Goal: Task Accomplishment & Management: Use online tool/utility

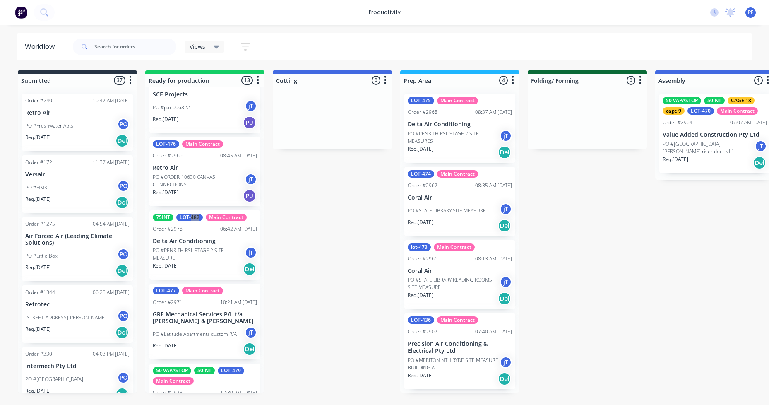
scroll to position [331, 0]
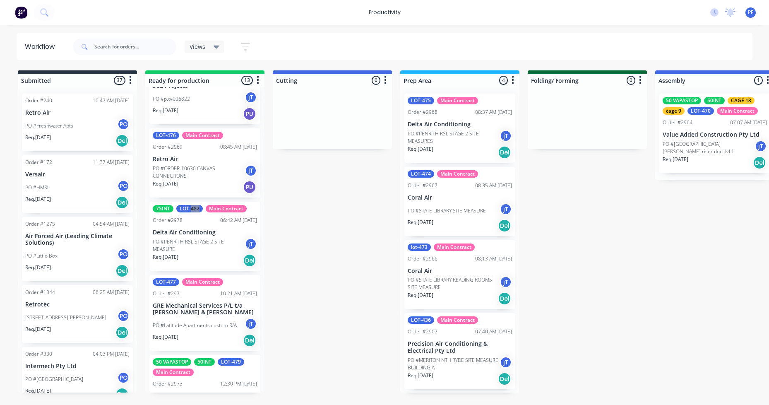
click at [206, 248] on p "PO #PENRITH RSL STAGE 2 SITE MEASURE" at bounding box center [199, 245] width 92 height 15
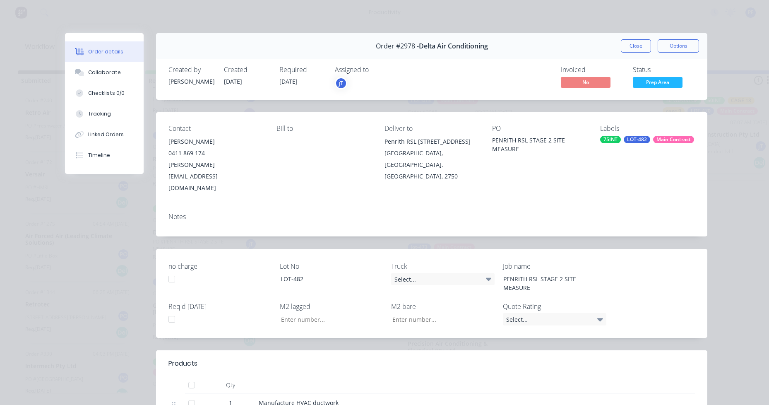
click at [603, 139] on div "75INT" at bounding box center [610, 139] width 21 height 7
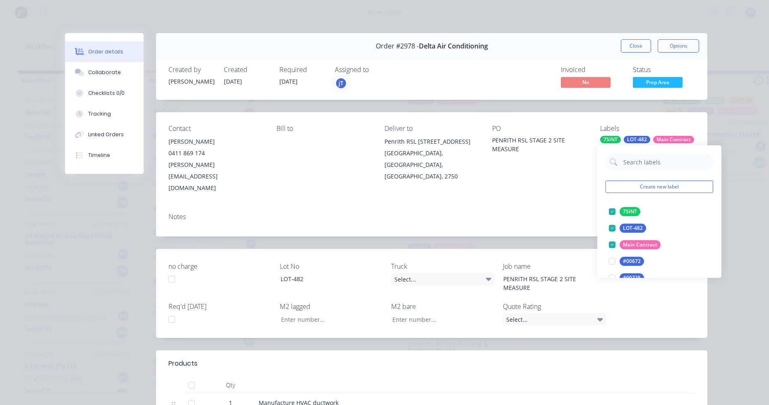
click at [631, 162] on input "text" at bounding box center [665, 162] width 86 height 17
type input "lag cut"
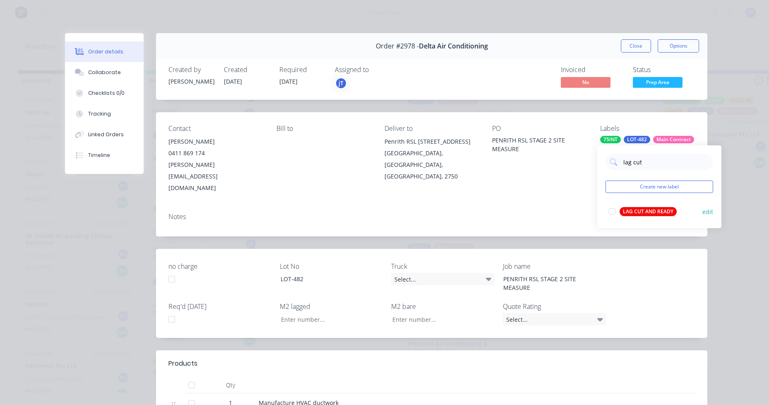
click at [646, 214] on div "LAG CUT AND READY" at bounding box center [647, 211] width 57 height 9
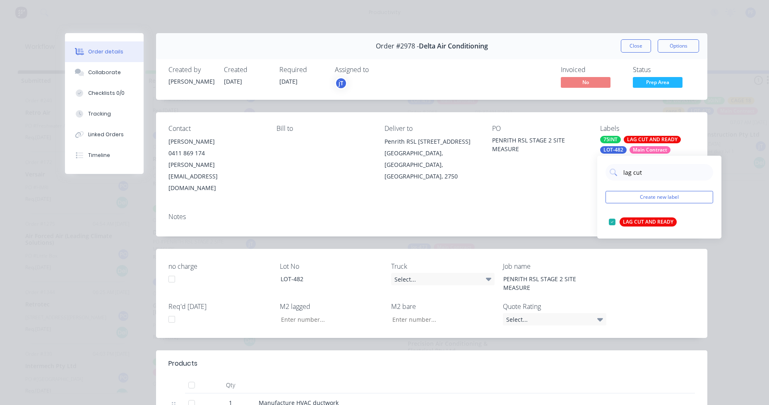
drag, startPoint x: 497, startPoint y: 152, endPoint x: 618, endPoint y: 103, distance: 129.9
click at [498, 152] on div "PENRITH RSL STAGE 2 SITE MEASURE" at bounding box center [539, 144] width 95 height 17
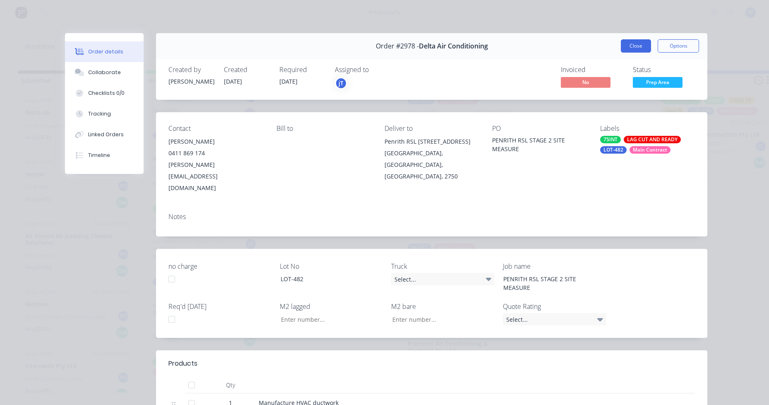
click at [640, 49] on button "Close" at bounding box center [636, 45] width 30 height 13
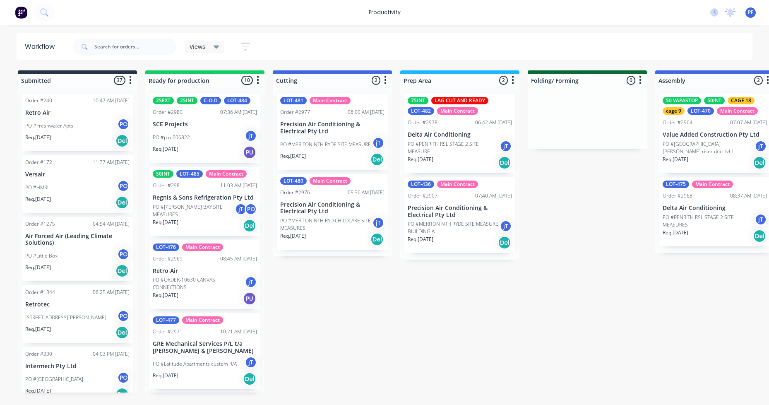
click at [180, 102] on div "25INT" at bounding box center [187, 100] width 21 height 7
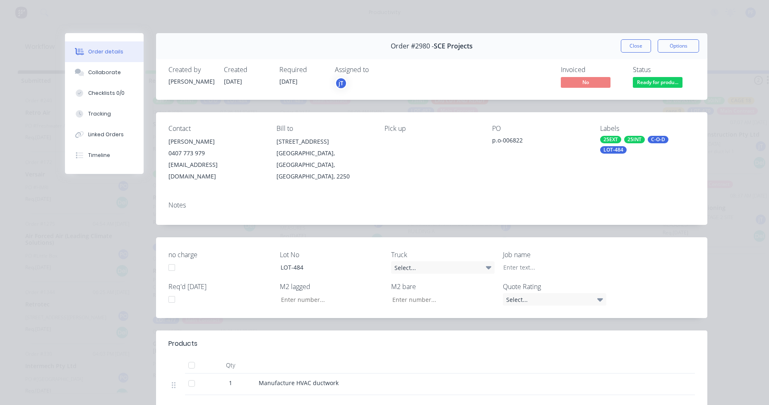
click at [616, 153] on div "LOT-484" at bounding box center [613, 149] width 26 height 7
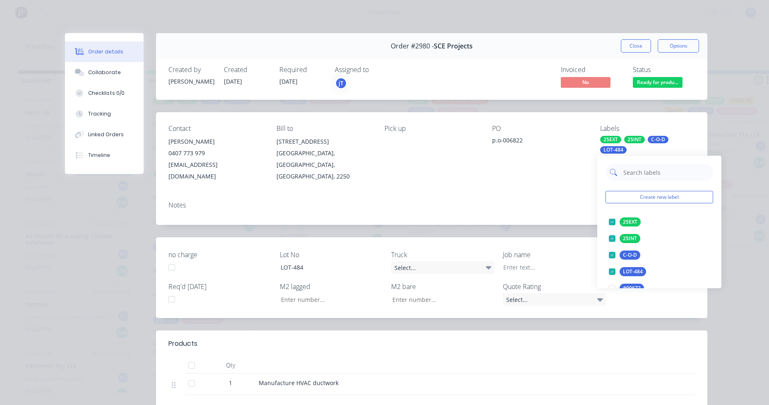
click at [627, 171] on input "text" at bounding box center [665, 172] width 86 height 17
type input "lag cut"
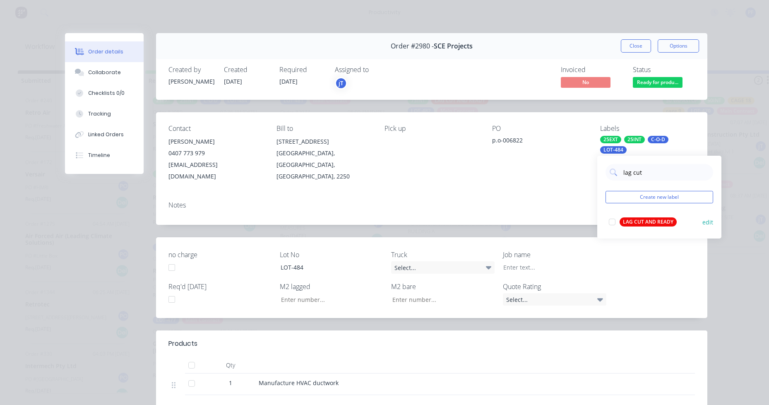
click at [643, 217] on button "LAG CUT AND READY" at bounding box center [642, 222] width 74 height 12
click at [583, 214] on div "Order #2980 - SCE Projects Close Options Created by [PERSON_NAME] Created [DATE…" at bounding box center [386, 287] width 642 height 509
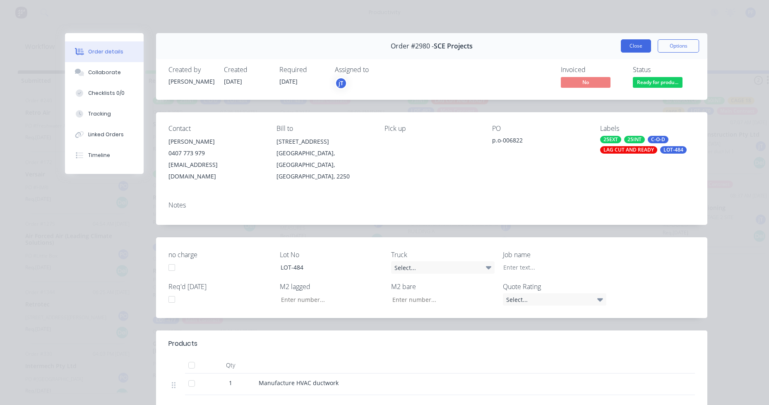
drag, startPoint x: 622, startPoint y: 38, endPoint x: 624, endPoint y: 43, distance: 6.3
click at [621, 38] on div "Order #2980 - SCE Projects Close Options" at bounding box center [431, 46] width 551 height 26
click at [624, 43] on button "Close" at bounding box center [636, 45] width 30 height 13
